Goal: Task Accomplishment & Management: Manage account settings

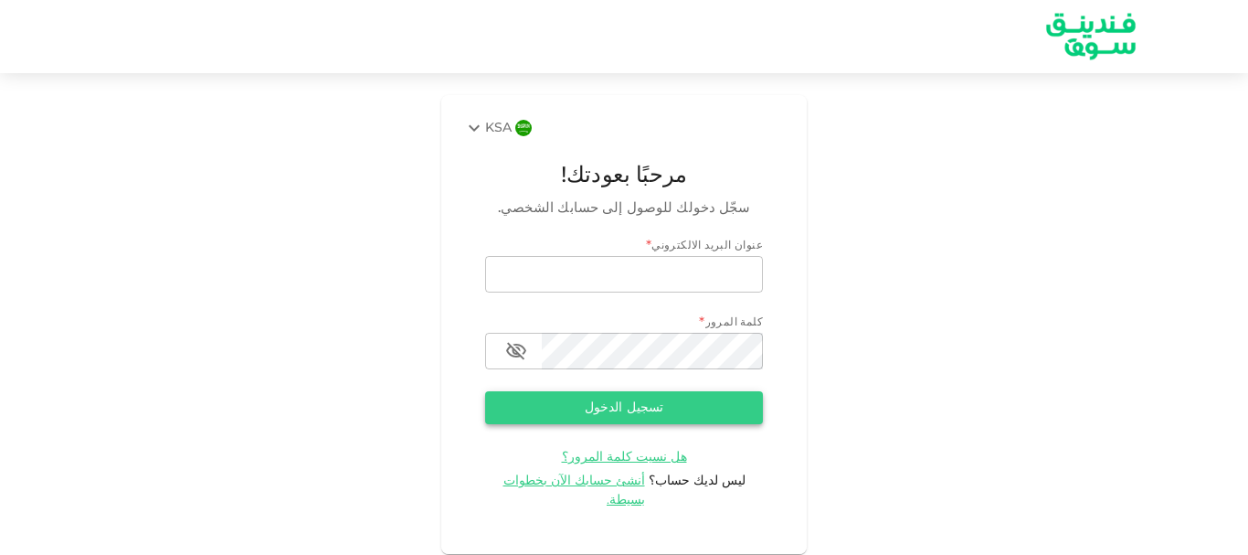
type input "[EMAIL_ADDRESS][DOMAIN_NAME]"
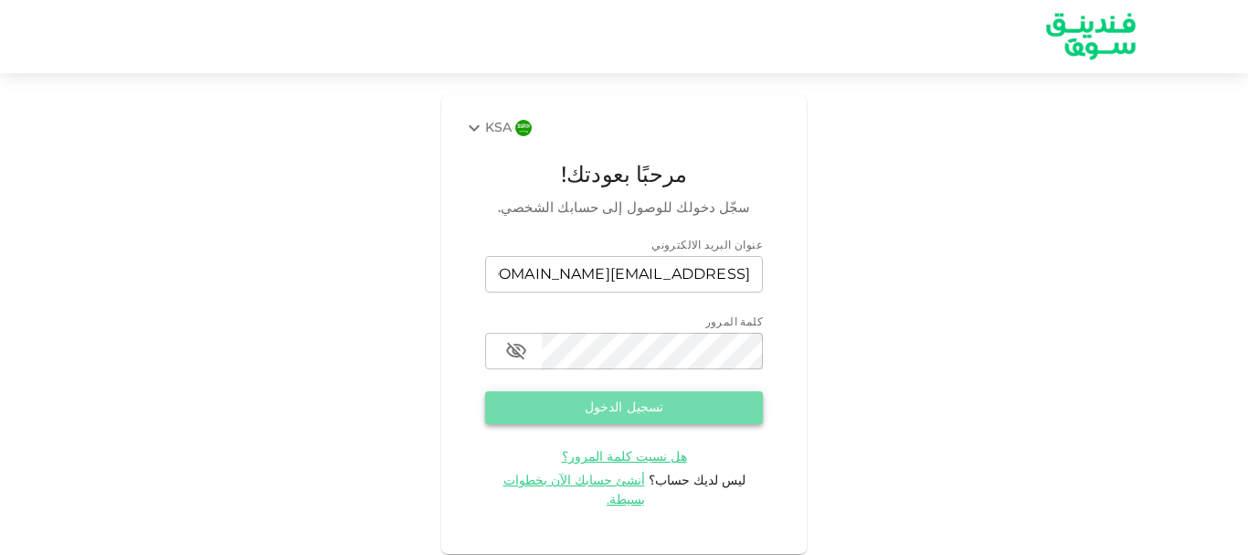
click at [583, 409] on button "تسجيل الدخول" at bounding box center [624, 407] width 278 height 33
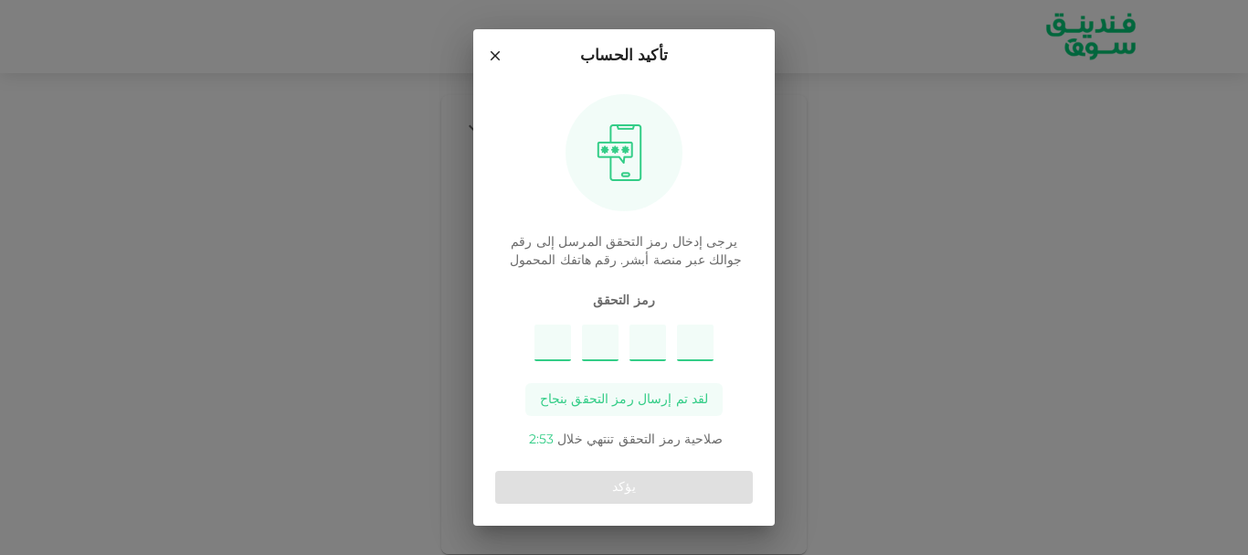
type input "8"
type input "1"
type input "3"
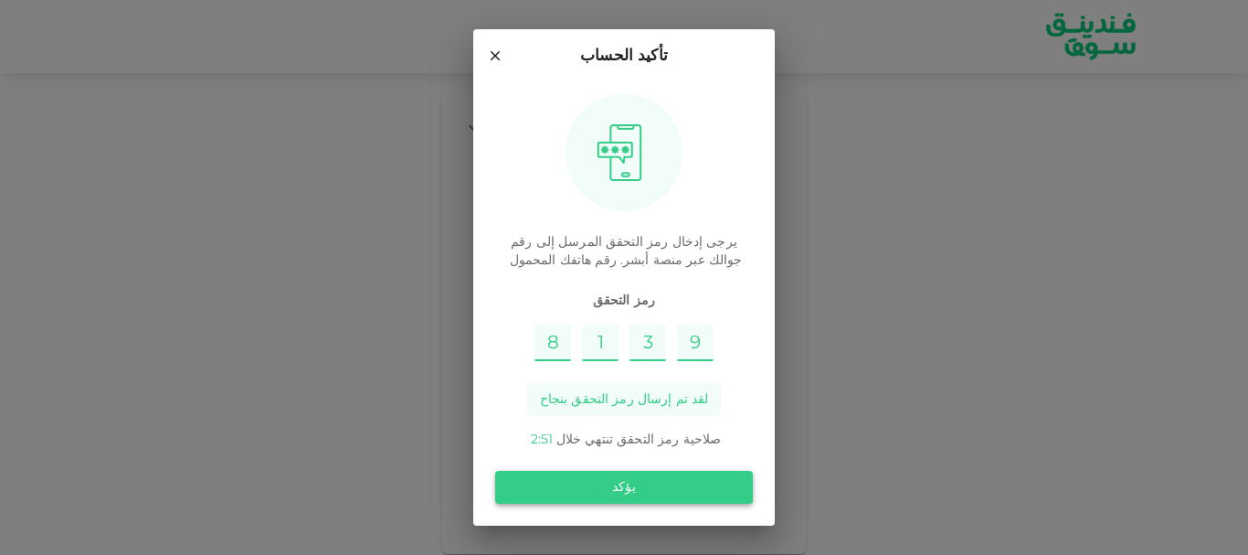
type input "9"
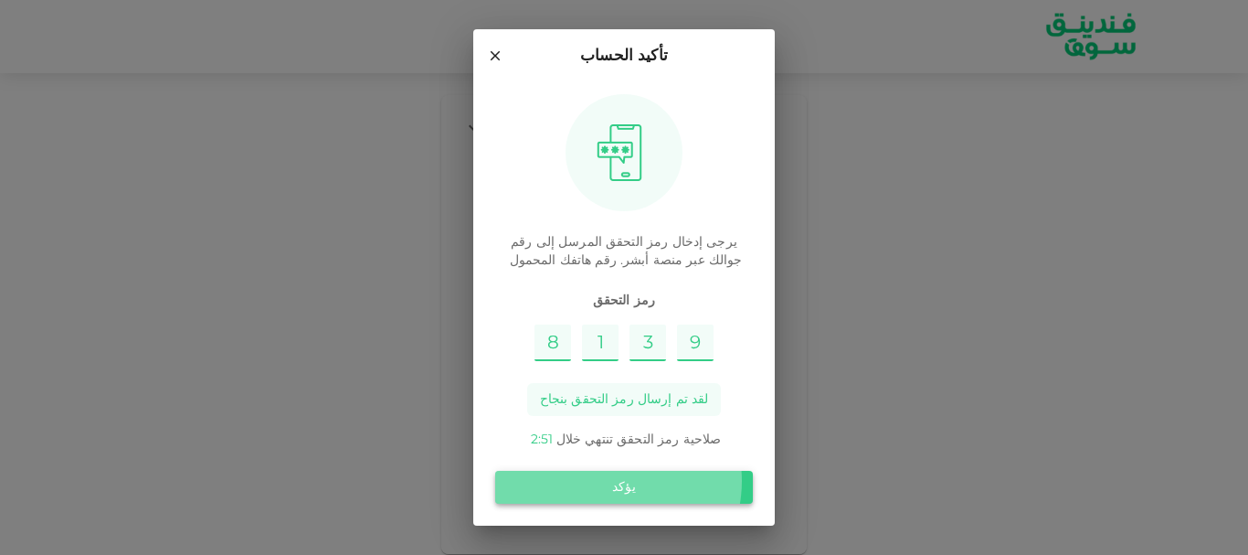
click at [619, 481] on button "يؤكد" at bounding box center [624, 487] width 258 height 33
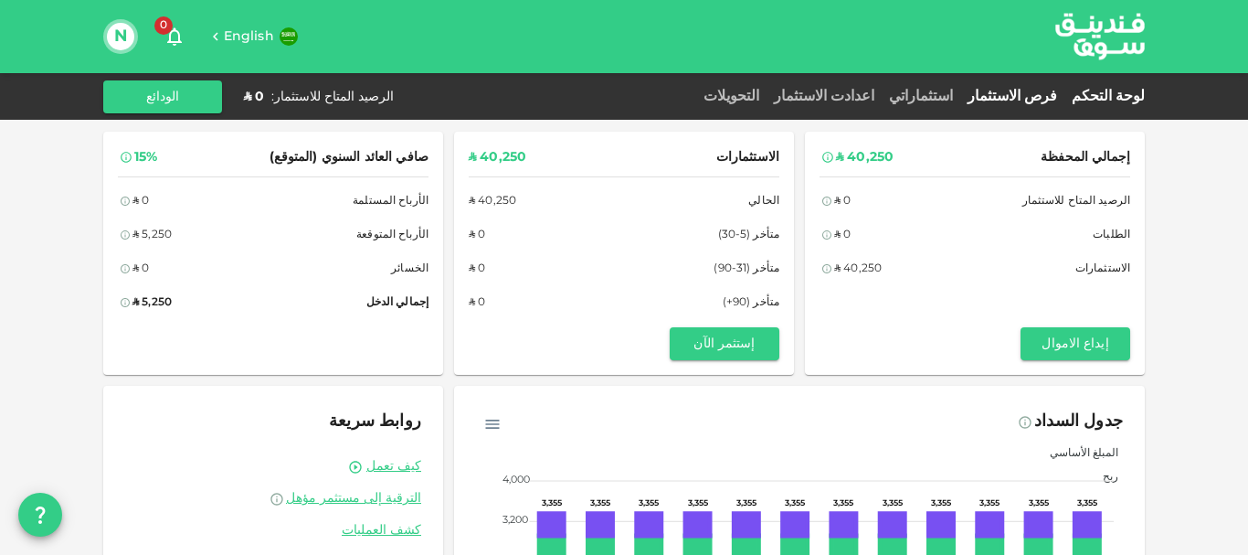
click at [1022, 93] on link "فرص الاستثمار" at bounding box center [1012, 97] width 104 height 14
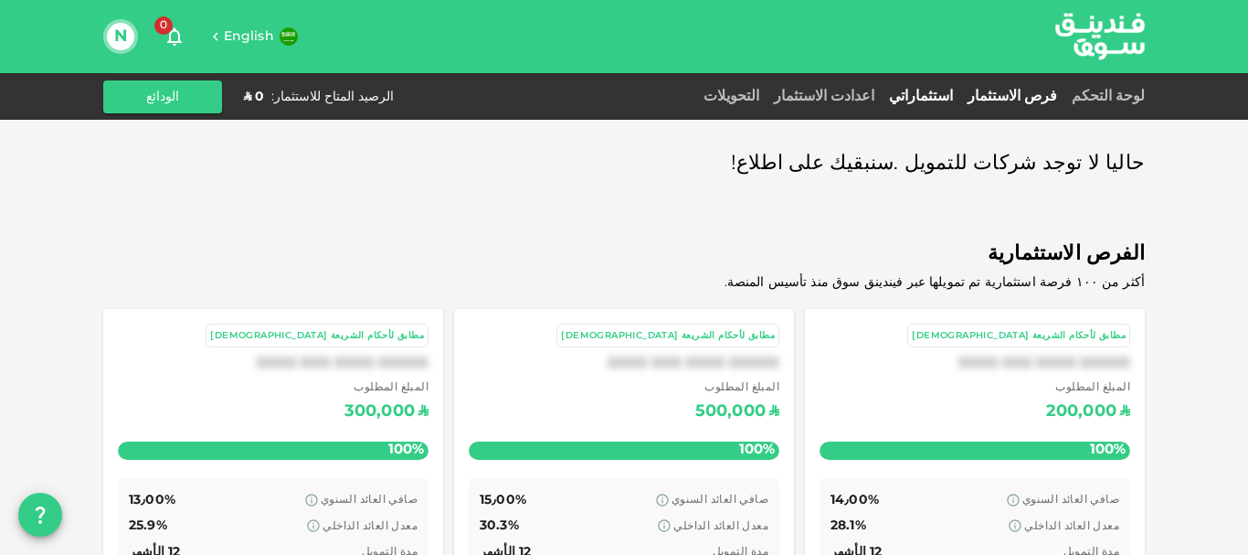
click at [960, 91] on link "استثماراتي" at bounding box center [921, 97] width 79 height 14
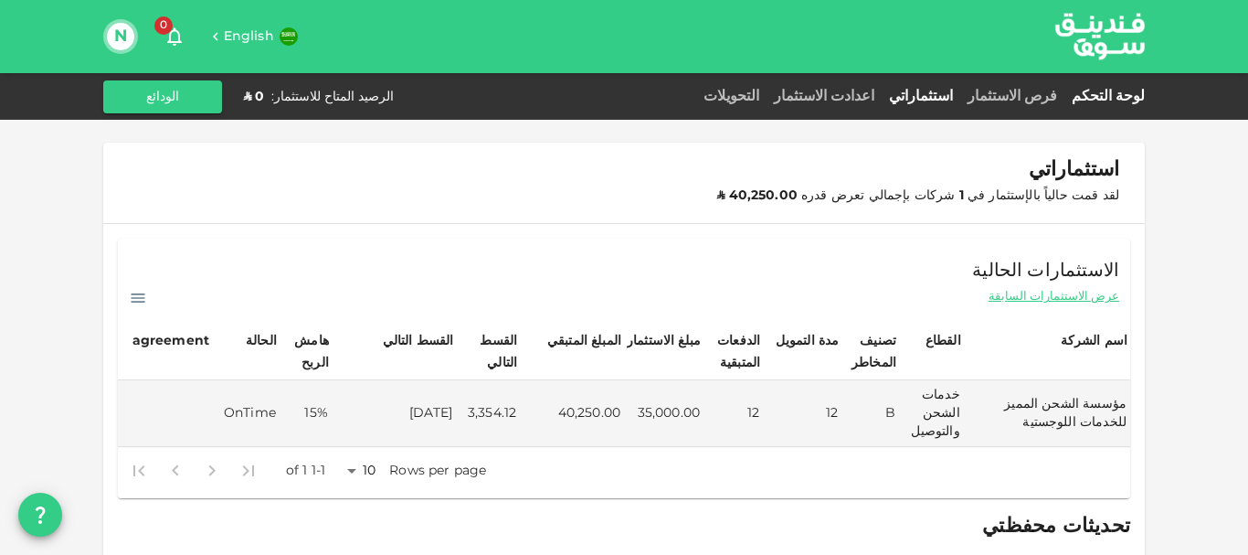
click at [1119, 95] on link "لوحة التحكم" at bounding box center [1104, 97] width 80 height 14
